Goal: Information Seeking & Learning: Learn about a topic

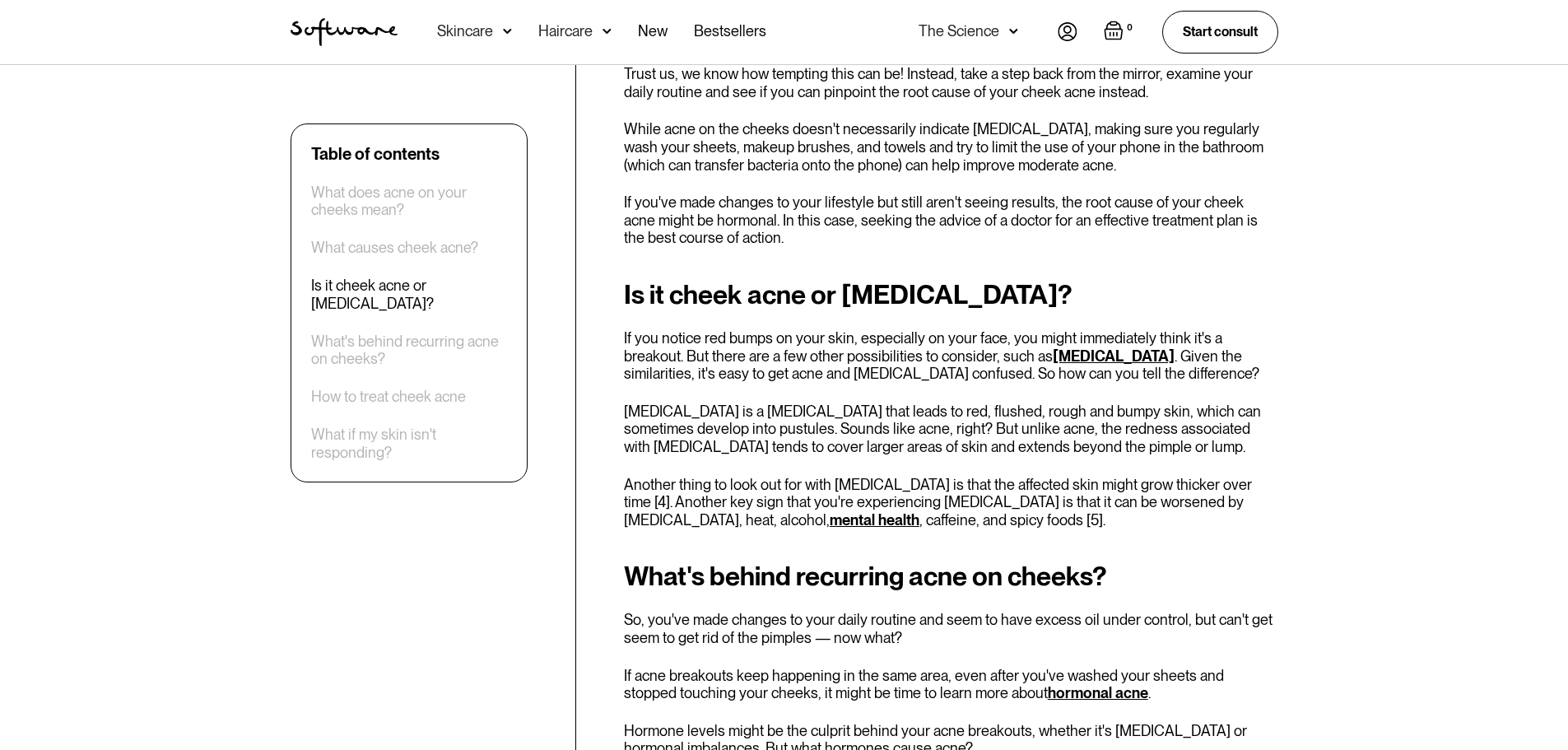
scroll to position [2798, 0]
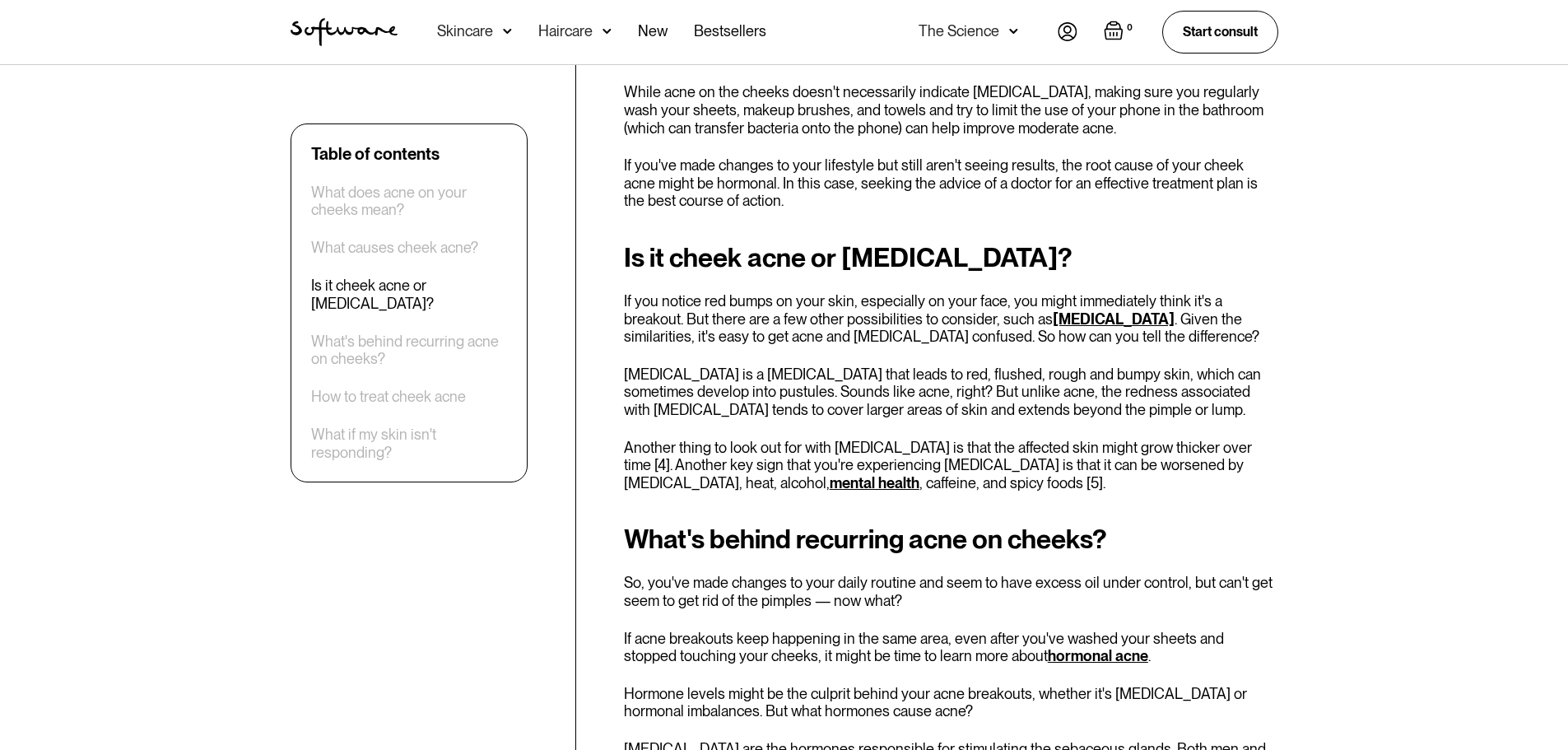
click at [1052, 316] on link "rosacea" at bounding box center [1113, 319] width 122 height 17
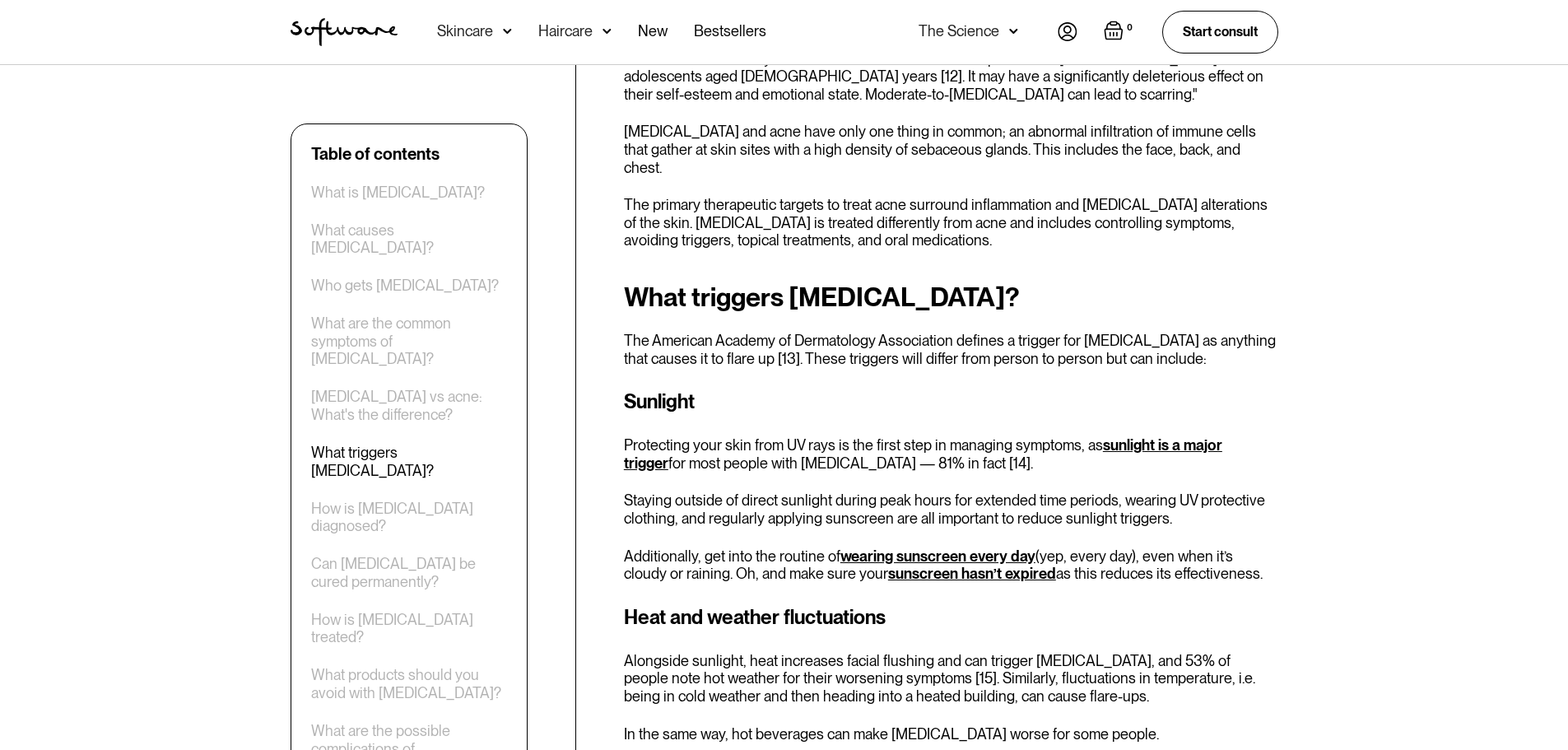
scroll to position [3456, 0]
